Goal: Contribute content: Add original content to the website for others to see

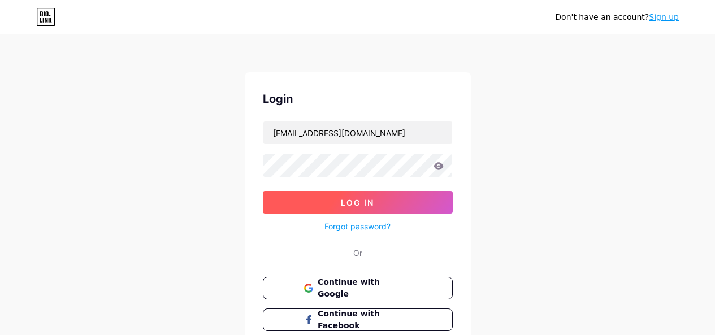
click at [390, 206] on button "Log In" at bounding box center [358, 202] width 190 height 23
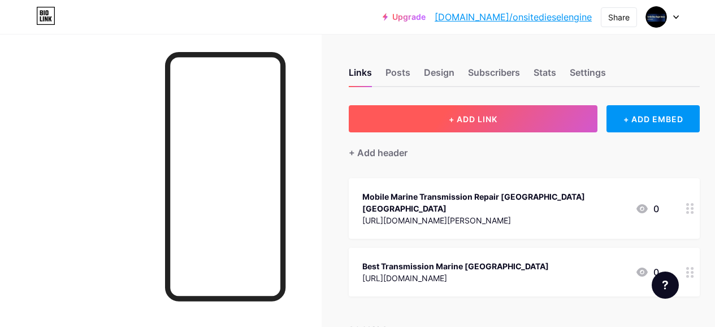
click at [497, 119] on span "+ ADD LINK" at bounding box center [473, 119] width 49 height 10
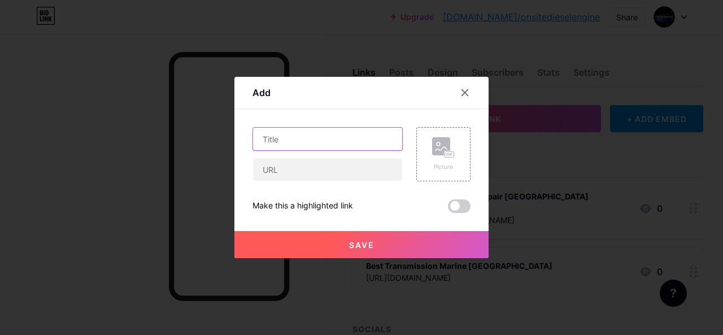
click at [297, 144] on input "text" at bounding box center [327, 139] width 149 height 23
paste input "Marine Diesel Service"
type input "Marine Diesel Service"
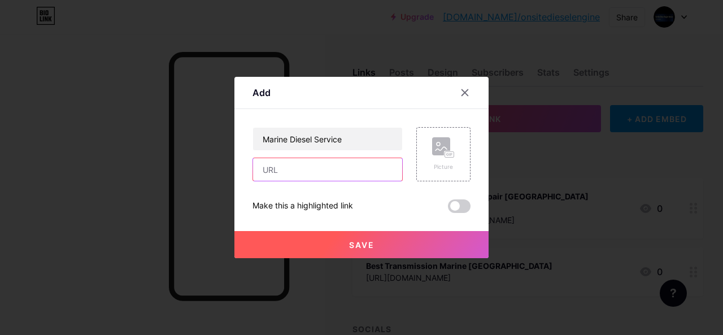
drag, startPoint x: 290, startPoint y: 167, endPoint x: 272, endPoint y: 208, distance: 44.5
click at [290, 167] on input "text" at bounding box center [327, 169] width 149 height 23
click at [292, 164] on input "text" at bounding box center [327, 169] width 149 height 23
paste input "[URL][DOMAIN_NAME]"
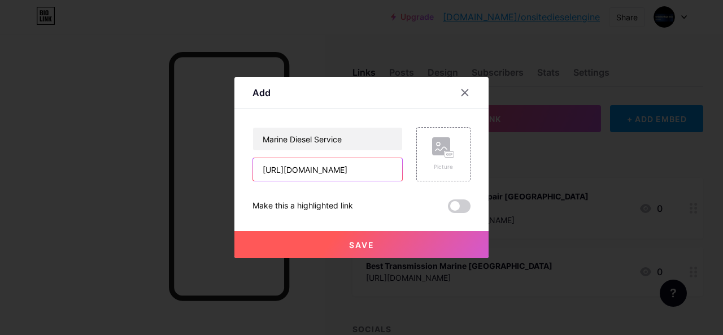
type input "[URL][DOMAIN_NAME]"
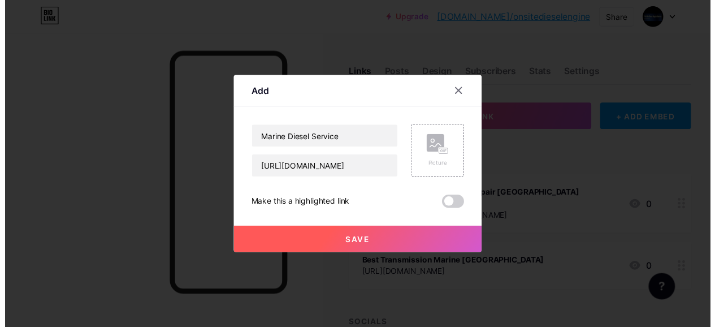
scroll to position [0, 0]
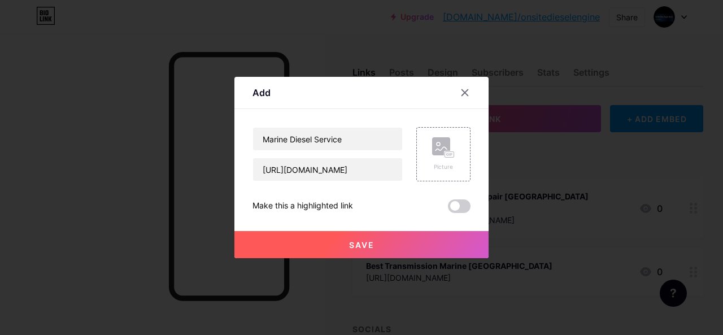
click at [401, 246] on button "Save" at bounding box center [361, 244] width 254 height 27
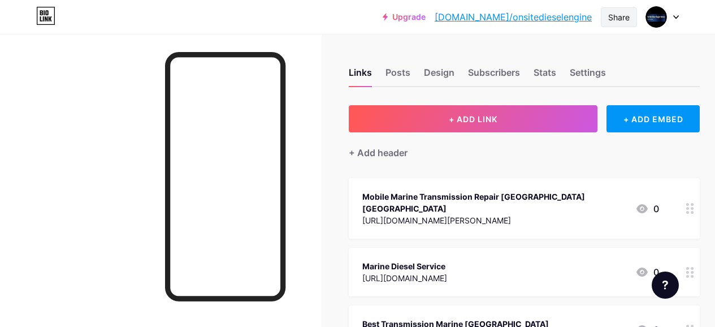
click at [626, 19] on div "Share" at bounding box center [618, 17] width 21 height 12
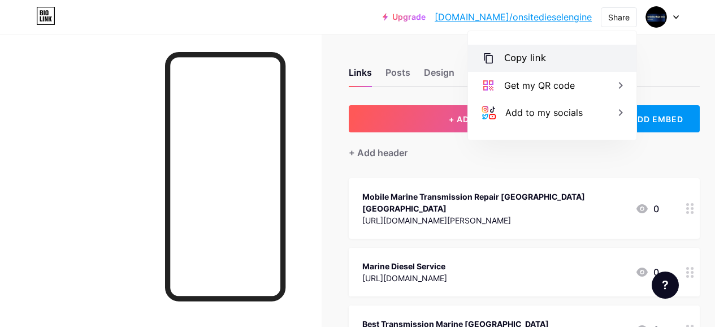
click at [538, 57] on div "Copy link" at bounding box center [525, 58] width 42 height 14
